Goal: Task Accomplishment & Management: Use online tool/utility

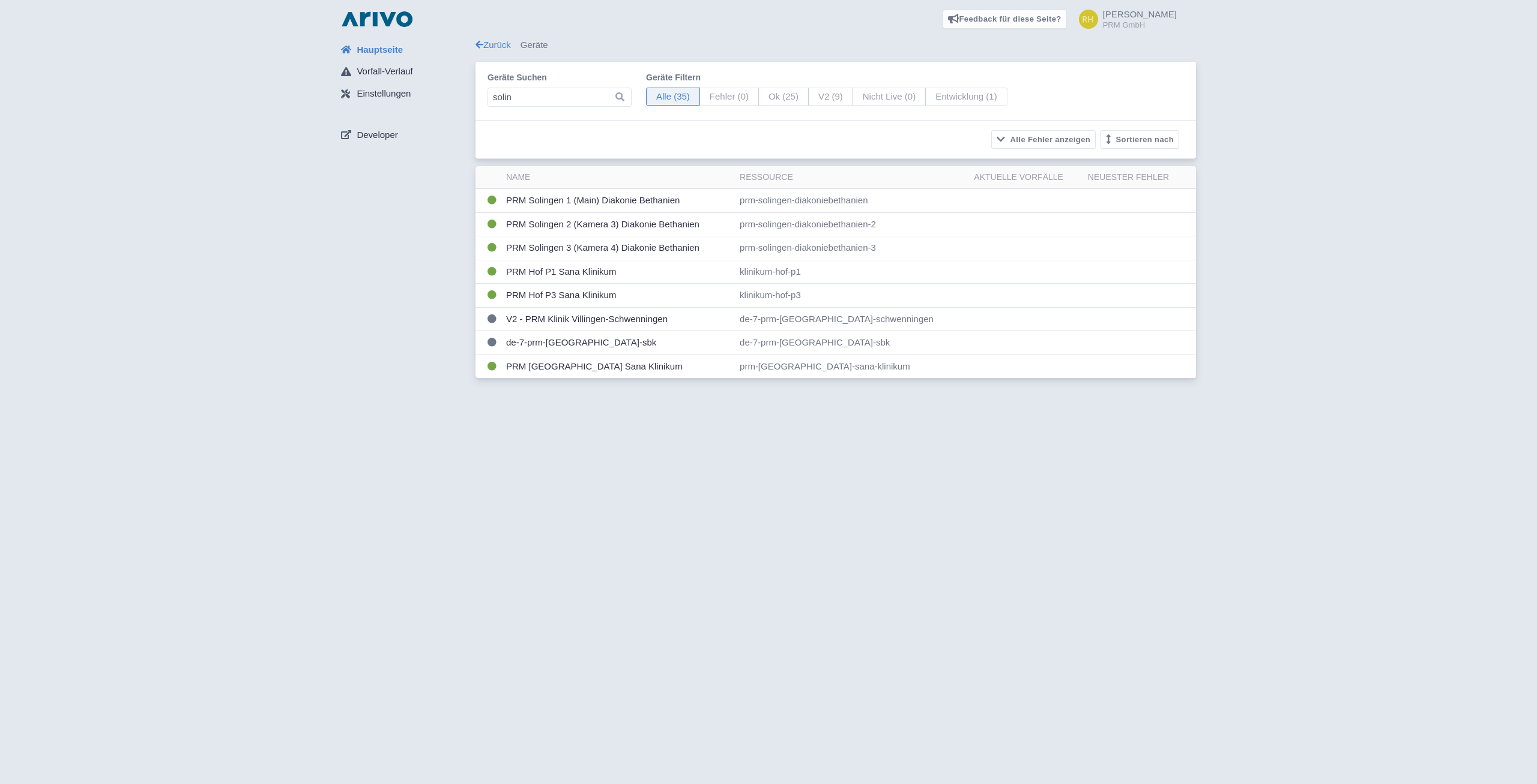
type input "solin"
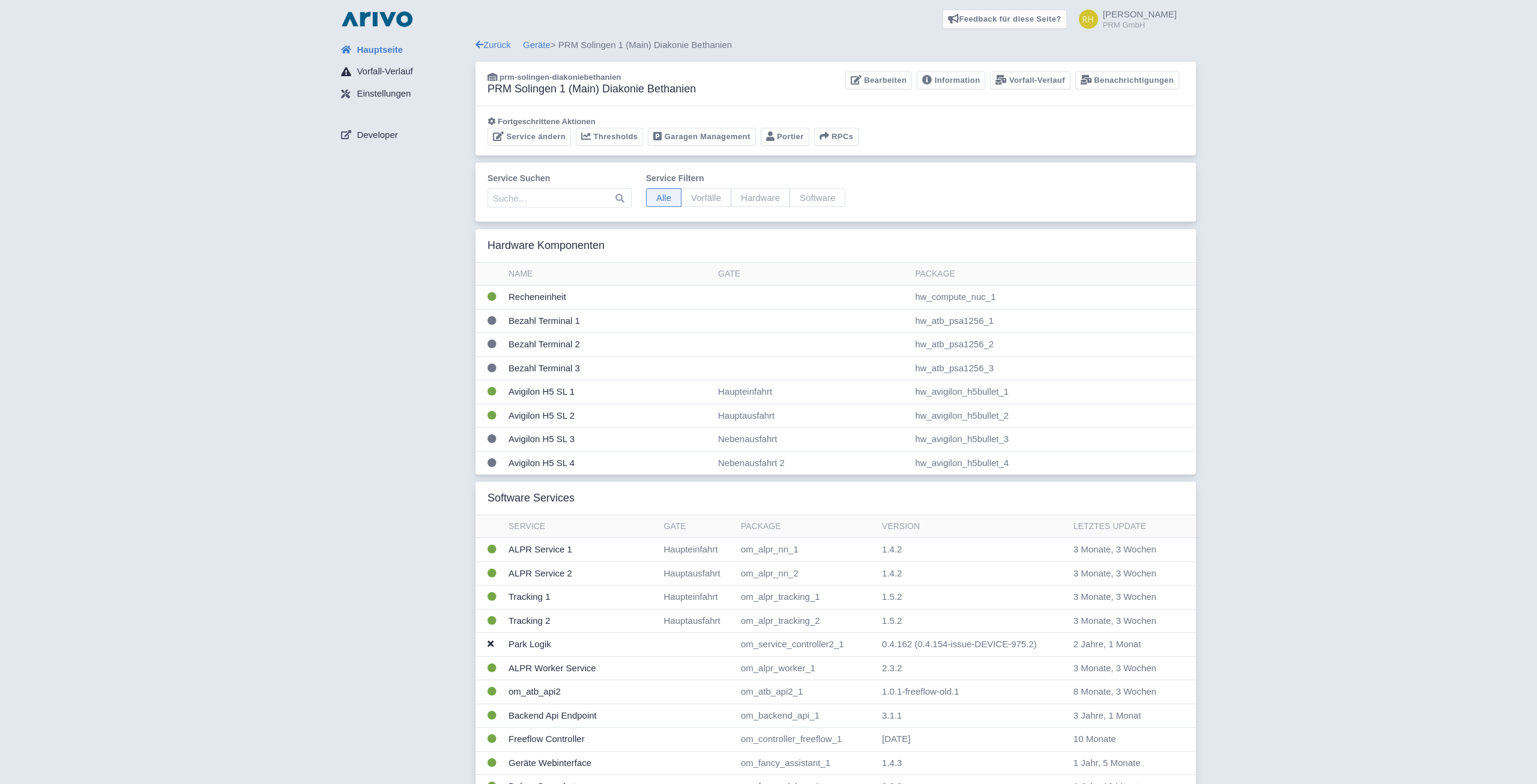
click at [375, 75] on span "Vorfall-Verlauf" at bounding box center [384, 71] width 56 height 14
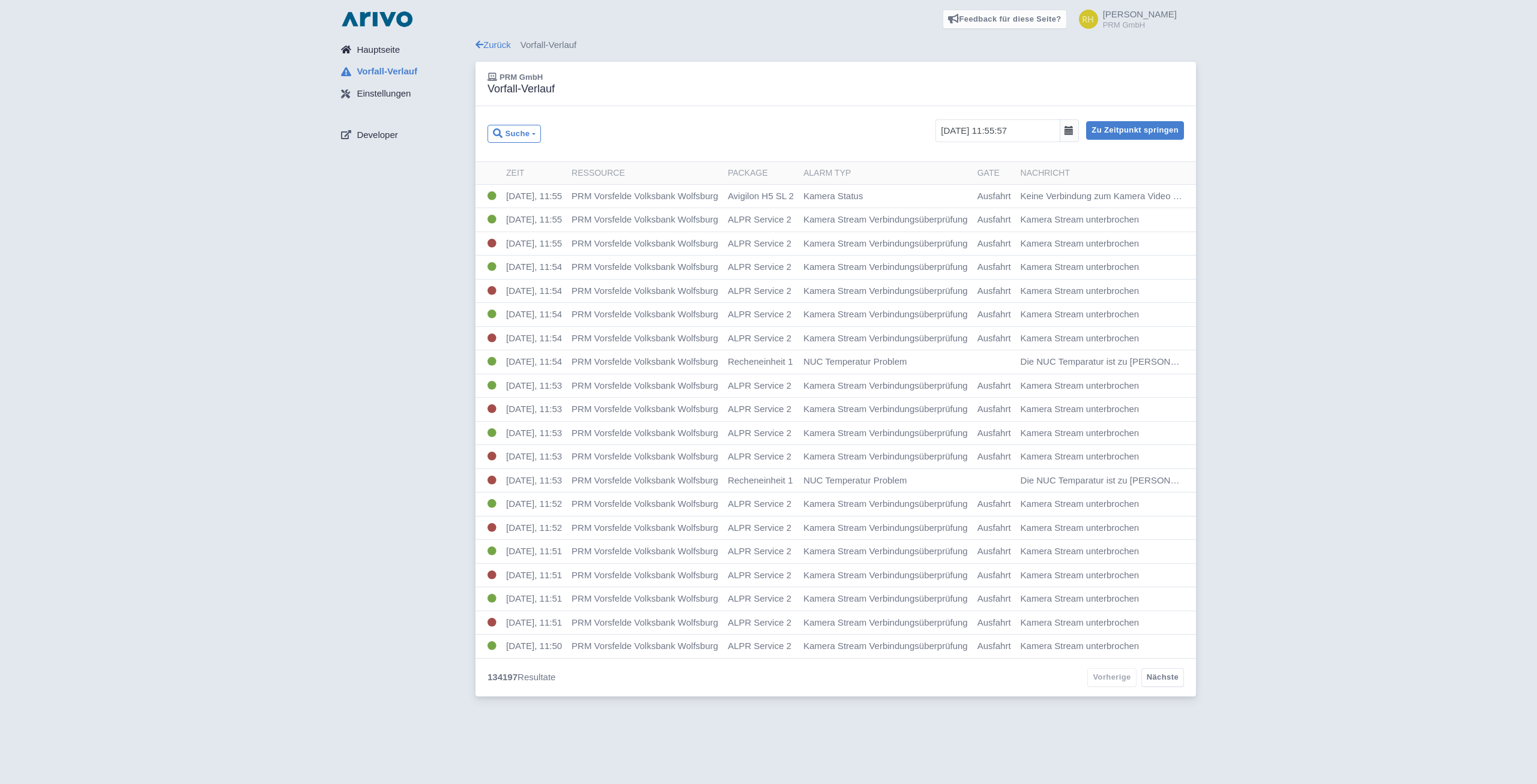
click at [381, 50] on span "Hauptseite" at bounding box center [378, 50] width 43 height 14
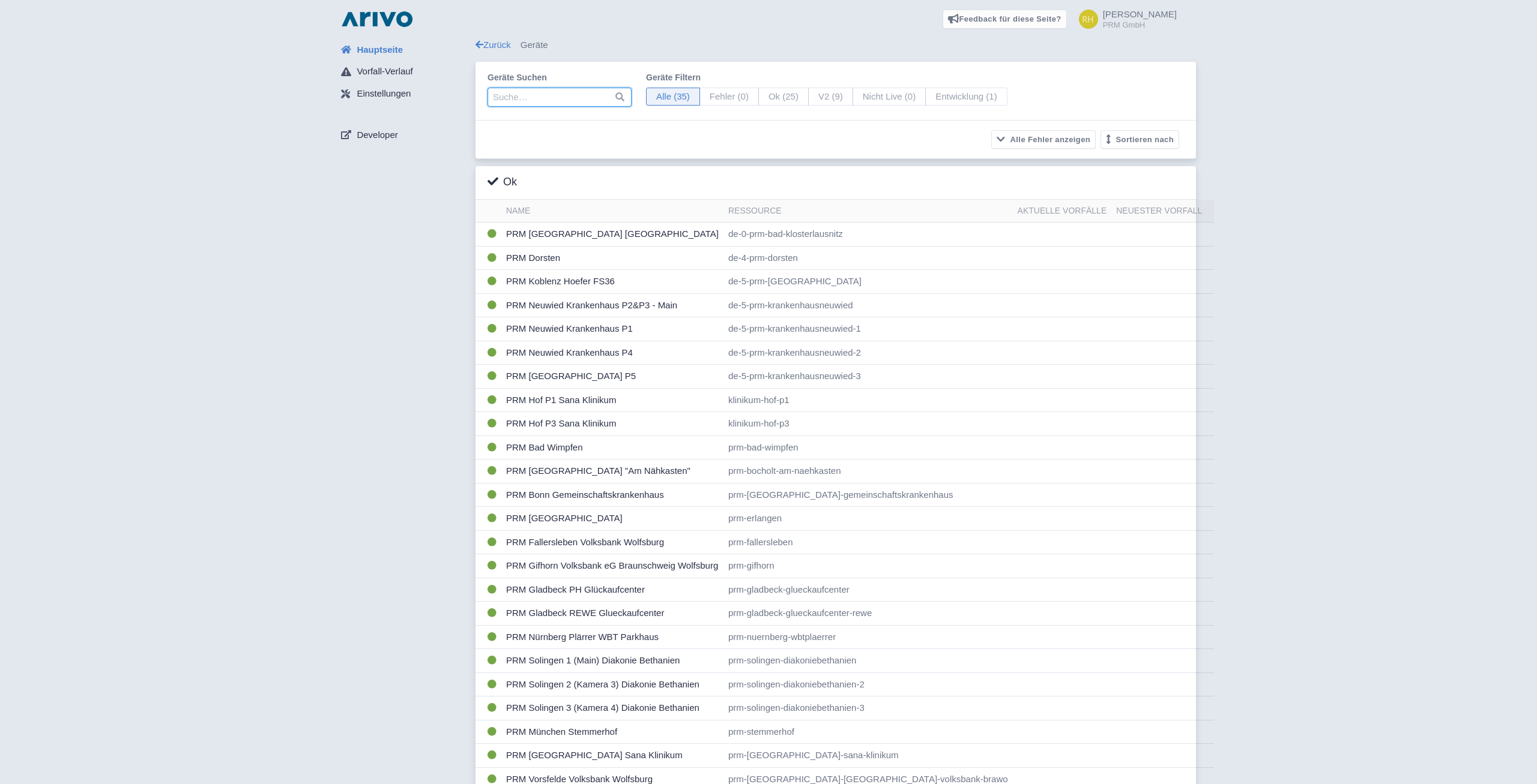
click at [518, 98] on input "search" at bounding box center [559, 97] width 144 height 19
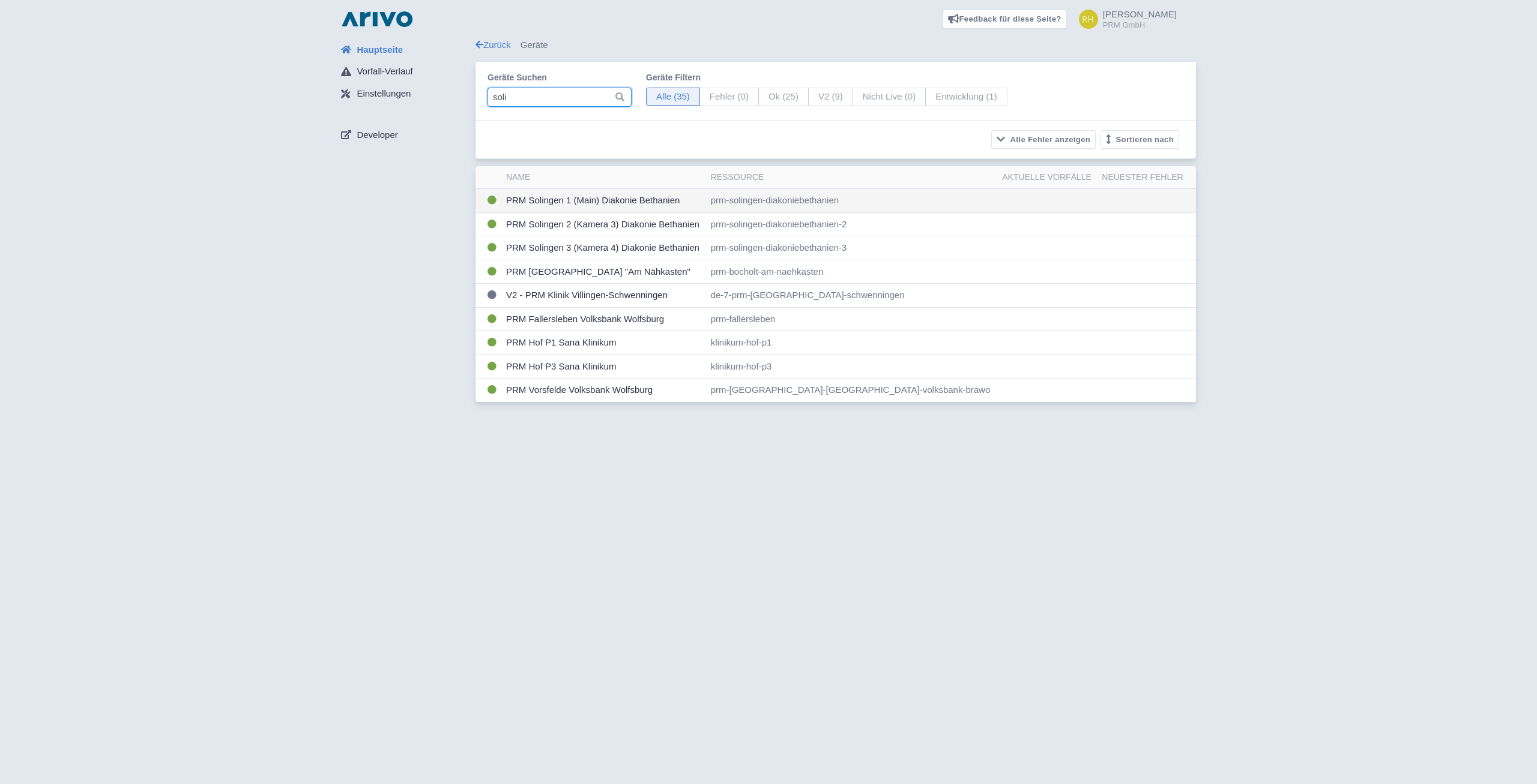
type input "soli"
click at [552, 198] on td "PRM Solingen 1 (Main) Diakonie Bethanien" at bounding box center [604, 201] width 204 height 24
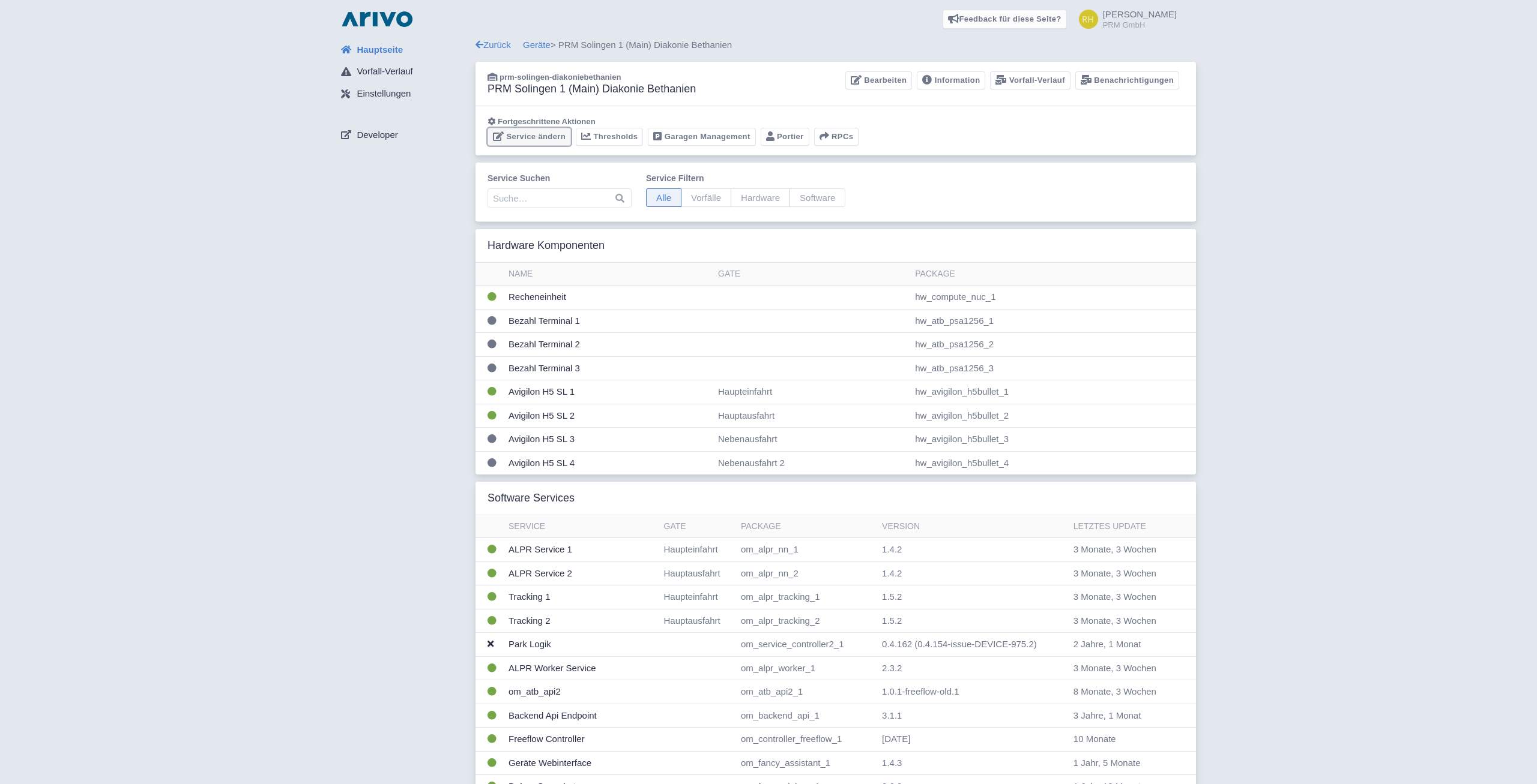
drag, startPoint x: 541, startPoint y: 137, endPoint x: 607, endPoint y: 198, distance: 89.9
click at [542, 137] on link "Service ändern" at bounding box center [528, 137] width 83 height 19
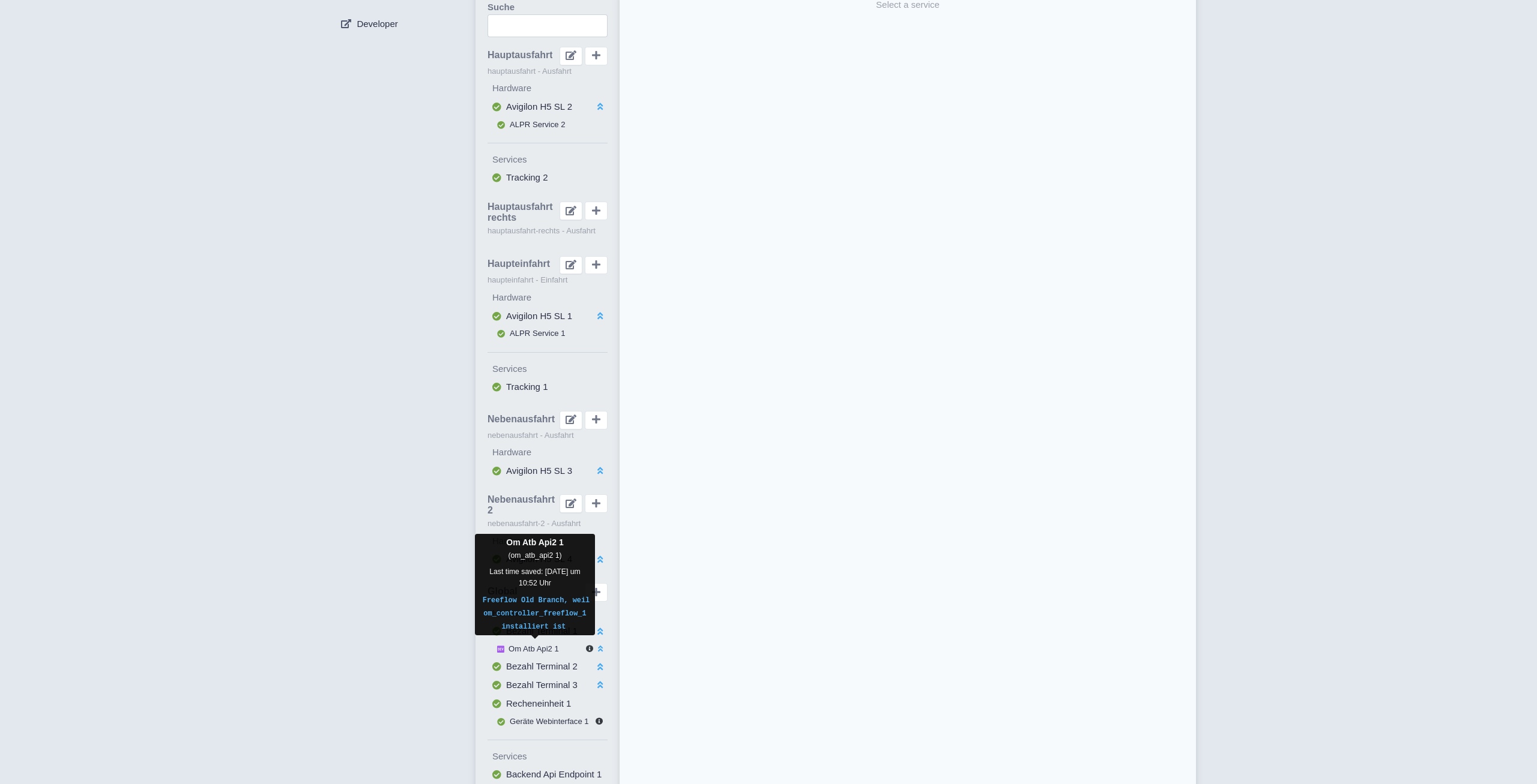
scroll to position [145, 0]
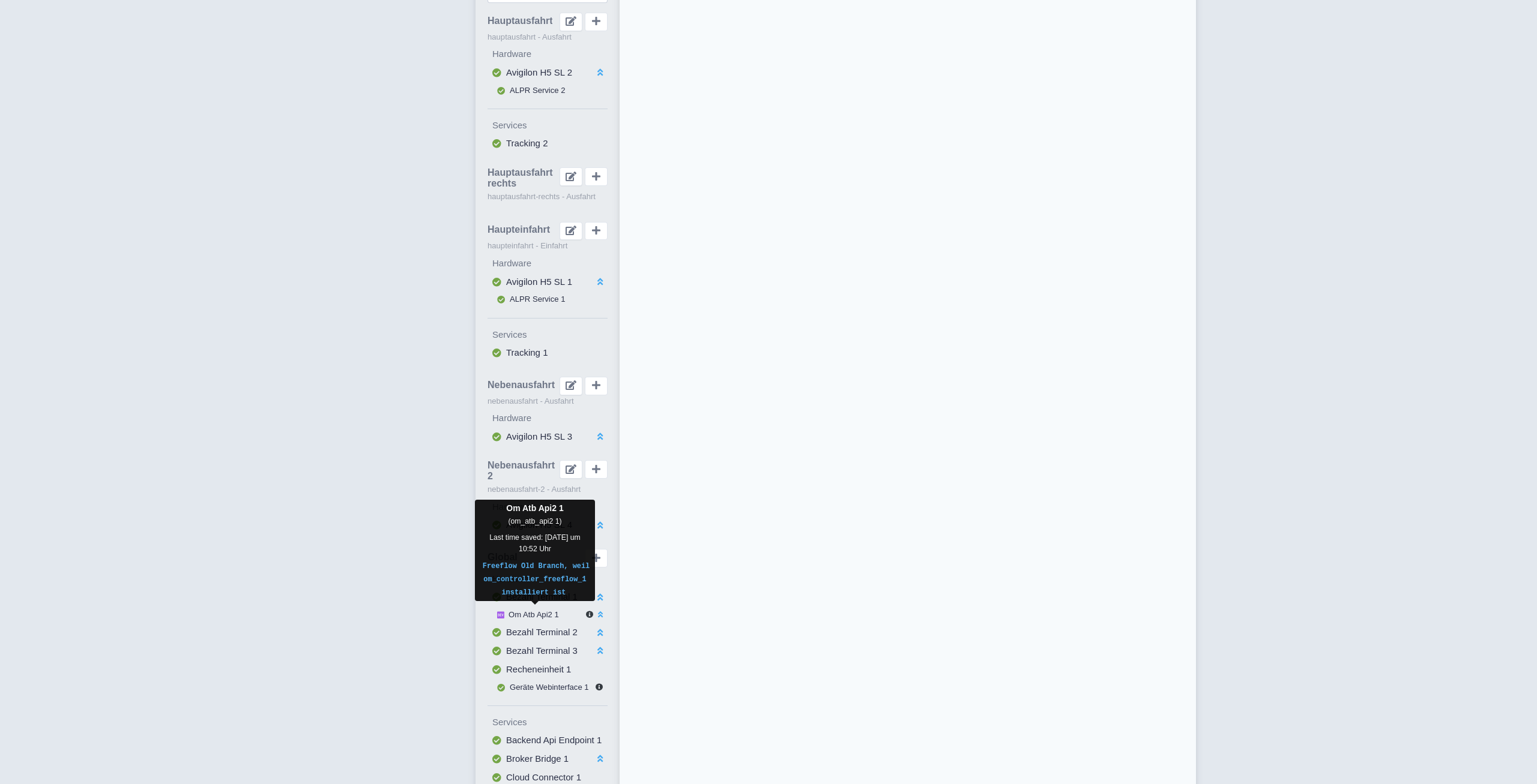
click at [540, 611] on span "Om Atb Api2 1" at bounding box center [534, 615] width 51 height 9
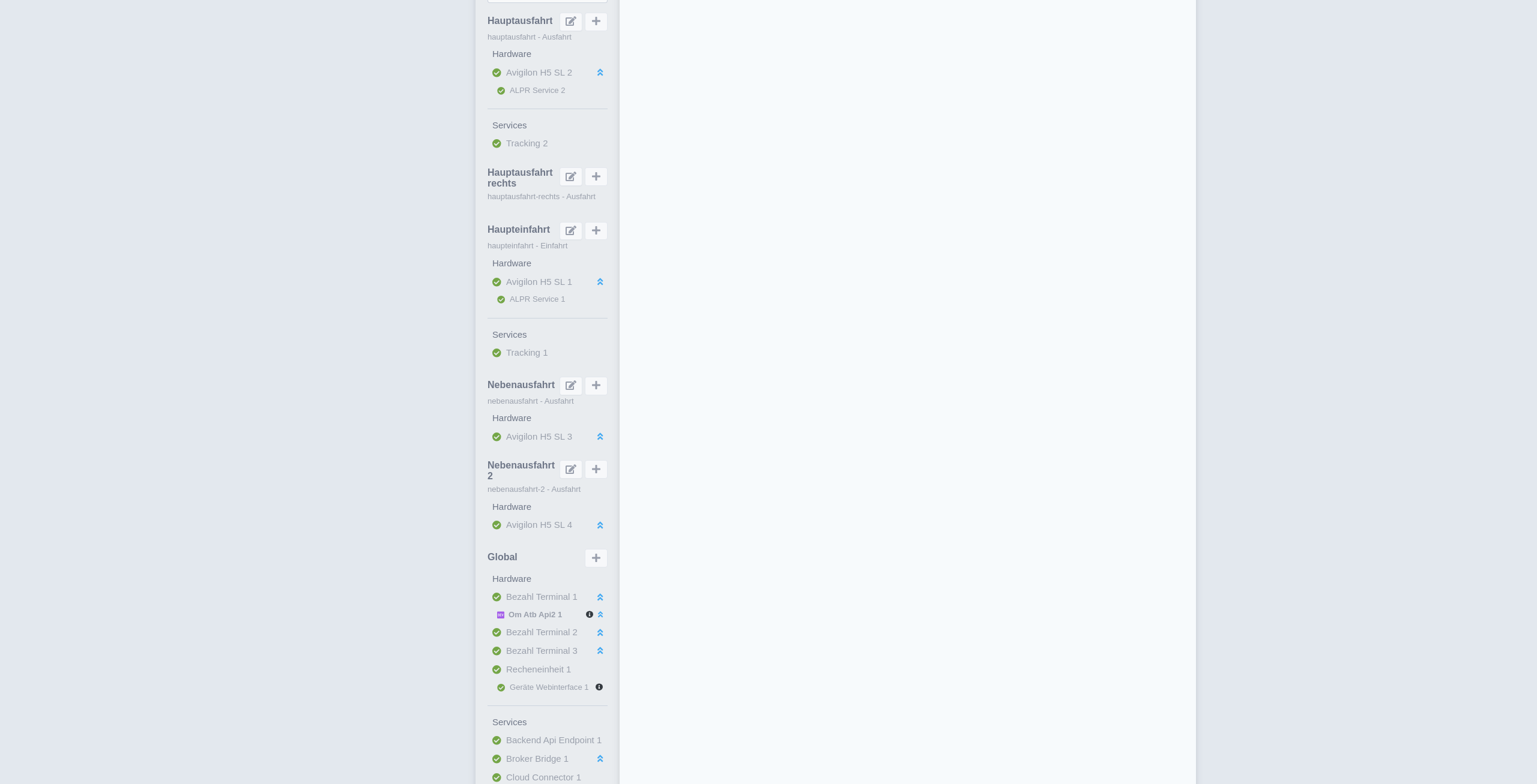
select select
select select "17f02b7b-82e5-474e-97ea-e80ac6c5a120"
select select
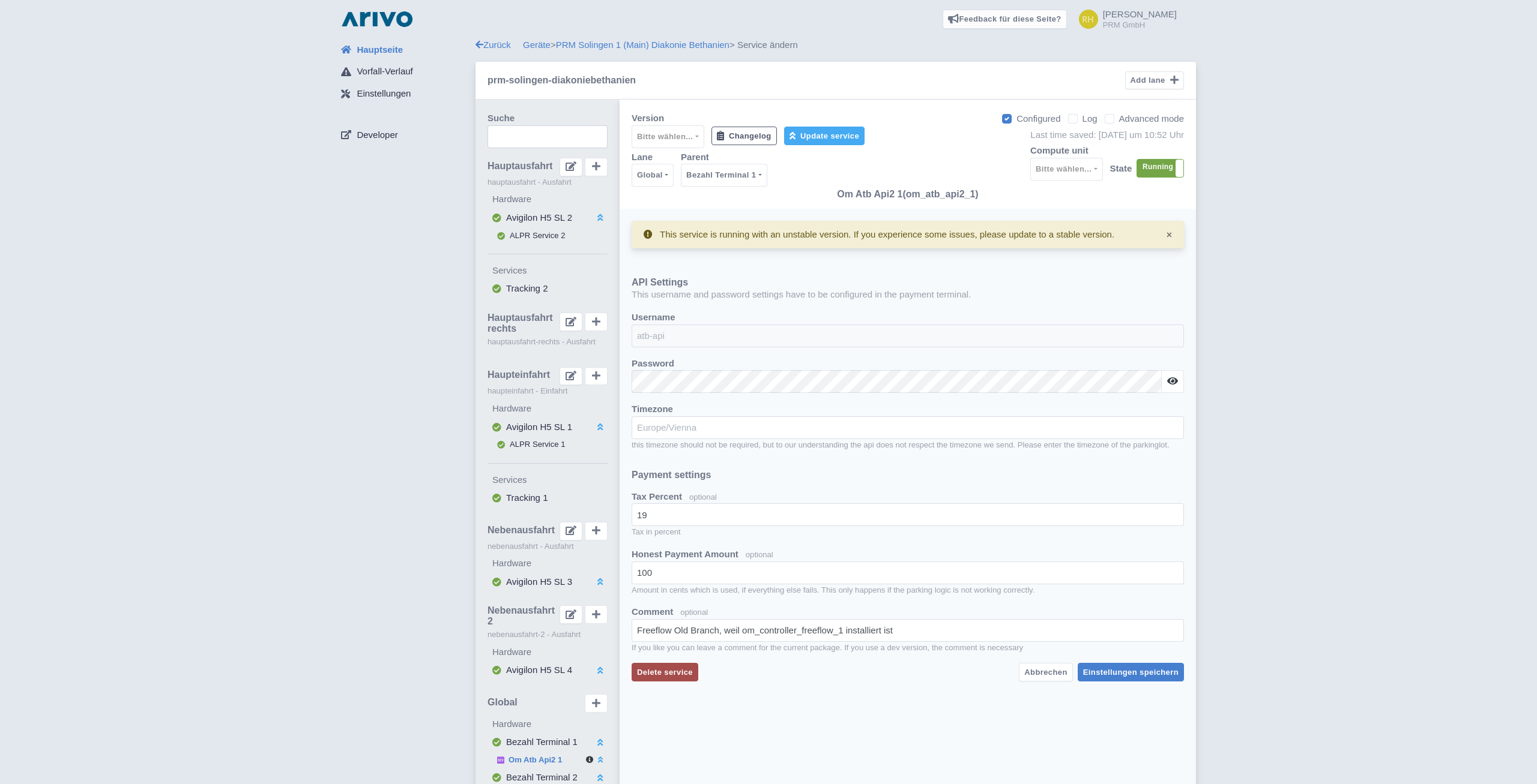
drag, startPoint x: 1073, startPoint y: 119, endPoint x: 1076, endPoint y: 126, distance: 7.6
click at [1083, 119] on label "Log" at bounding box center [1089, 119] width 15 height 14
click at [1083, 119] on input "Log" at bounding box center [1086, 115] width 8 height 8
checkbox input "true"
select select "2: '100'"
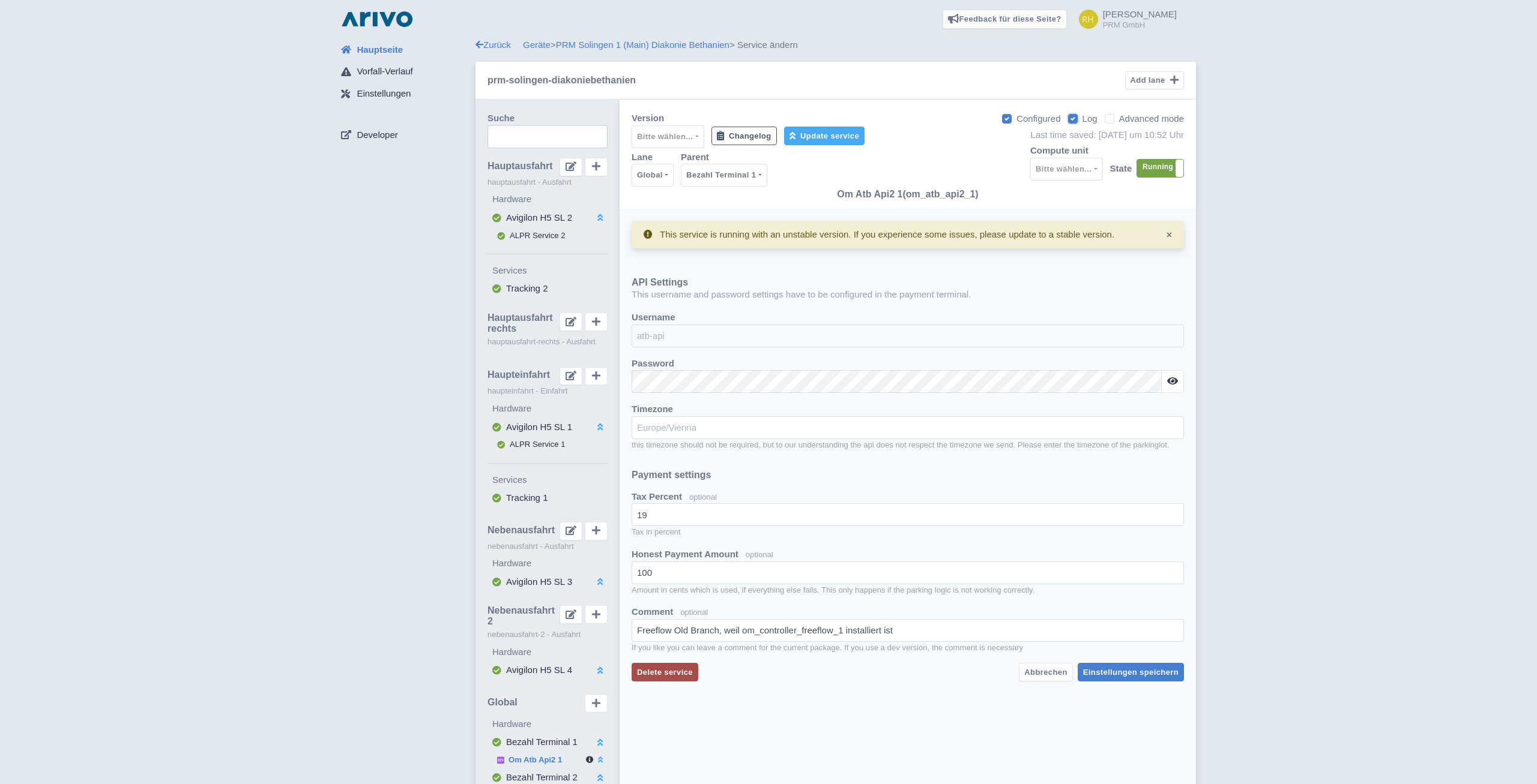
select select "2: '5'"
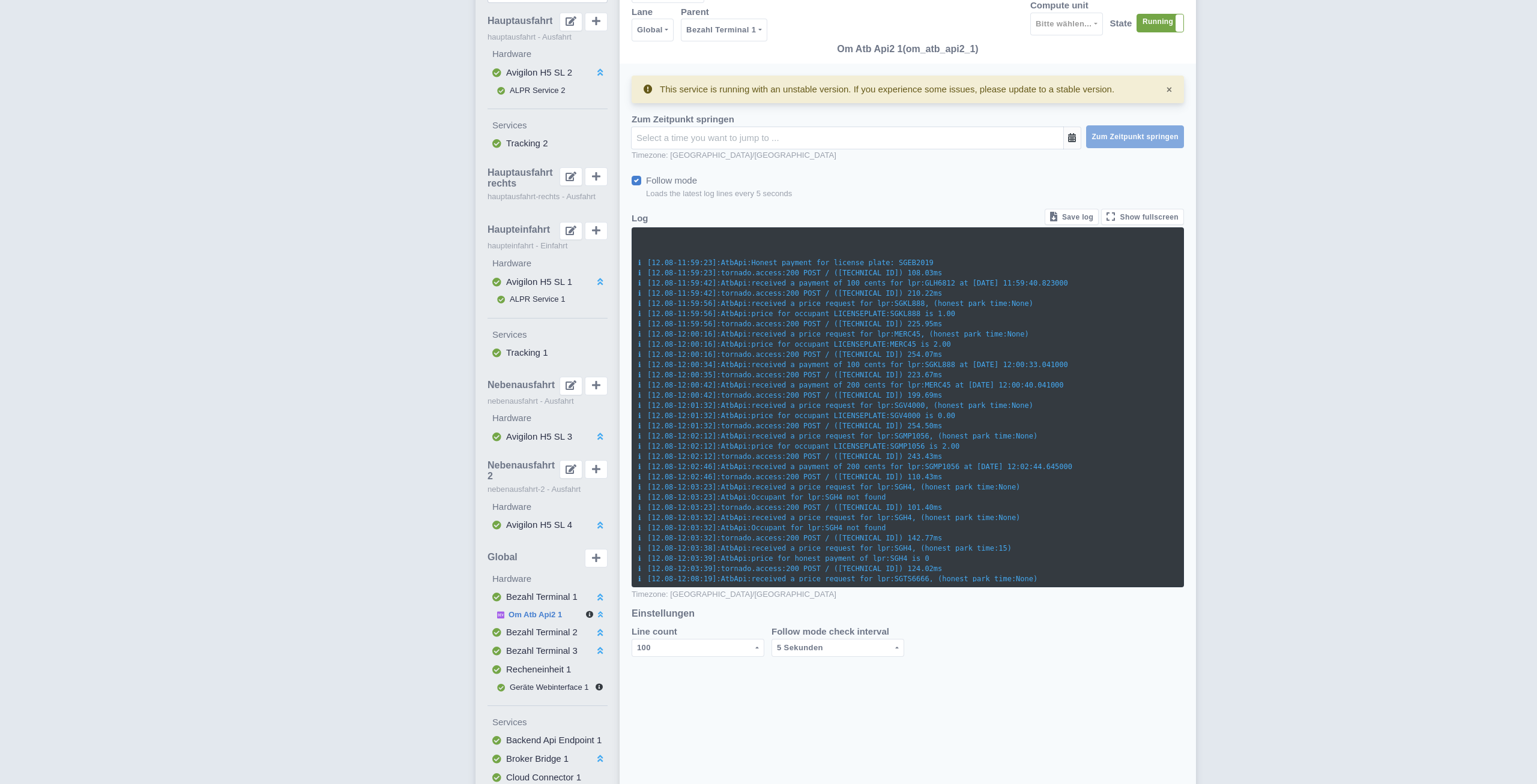
scroll to position [1783, 0]
